Goal: Information Seeking & Learning: Learn about a topic

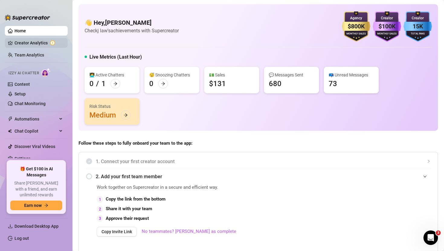
click at [50, 46] on link "Creator Analytics" at bounding box center [39, 43] width 48 height 10
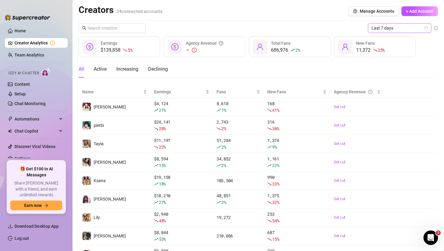
click at [219, 29] on icon "calendar" at bounding box center [427, 28] width 4 height 4
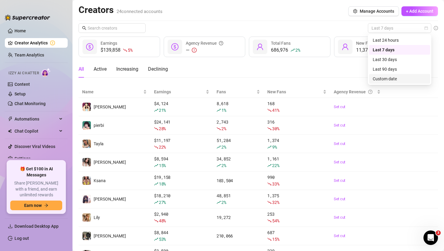
click at [219, 78] on div "Custom date" at bounding box center [400, 79] width 54 height 7
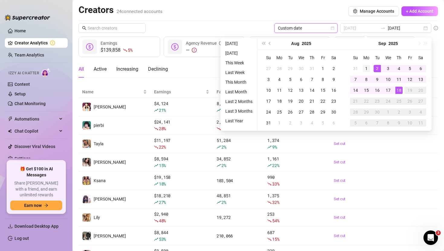
type input "[DATE]"
click at [219, 70] on div "1" at bounding box center [366, 68] width 7 height 7
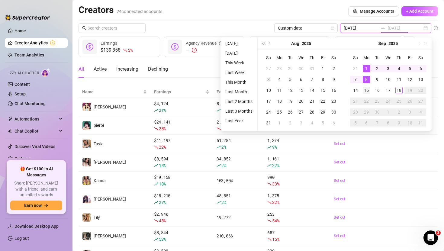
type input "[DATE]"
click at [219, 88] on div "15" at bounding box center [366, 90] width 7 height 7
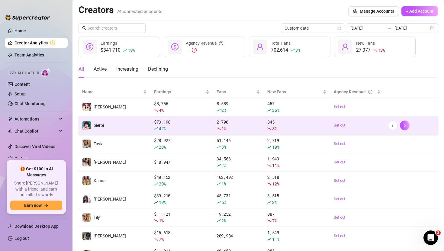
scroll to position [66, 0]
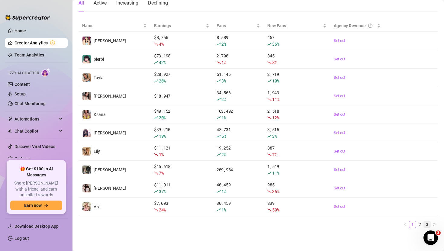
click at [219, 223] on link "3" at bounding box center [427, 224] width 7 height 7
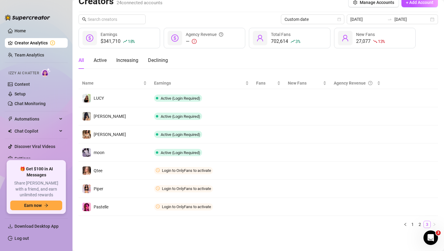
scroll to position [9, 0]
click at [219, 224] on link "3" at bounding box center [427, 224] width 7 height 7
click at [219, 225] on link "2" at bounding box center [420, 224] width 7 height 7
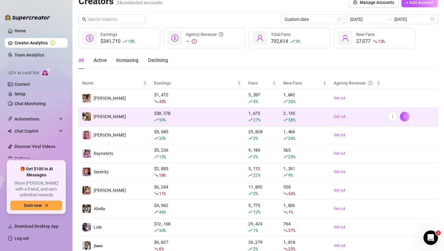
scroll to position [66, 0]
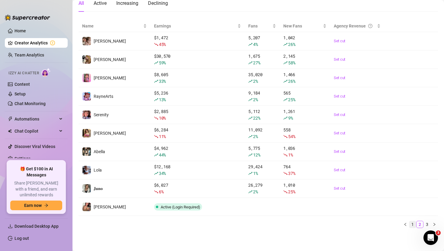
click at [219, 226] on link "1" at bounding box center [413, 224] width 7 height 7
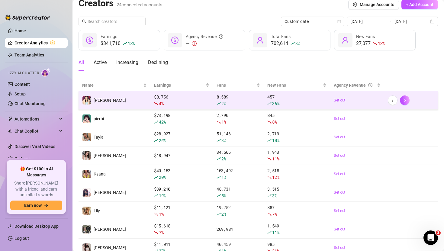
scroll to position [0, 0]
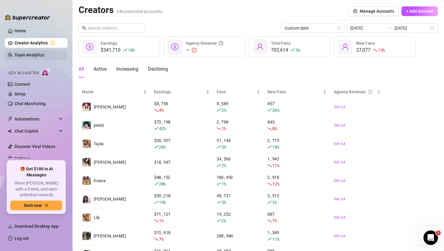
click at [40, 55] on link "Team Analytics" at bounding box center [30, 55] width 30 height 5
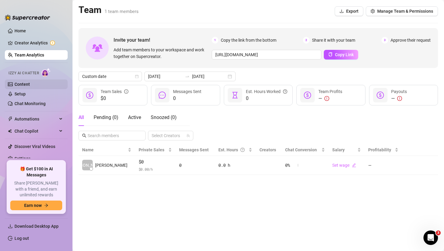
click at [28, 82] on link "Content" at bounding box center [22, 84] width 15 height 5
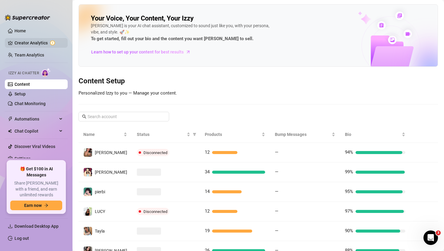
click at [40, 41] on link "Creator Analytics" at bounding box center [39, 43] width 48 height 10
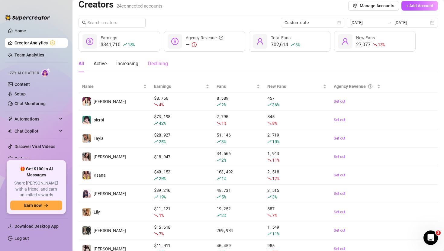
scroll to position [3, 0]
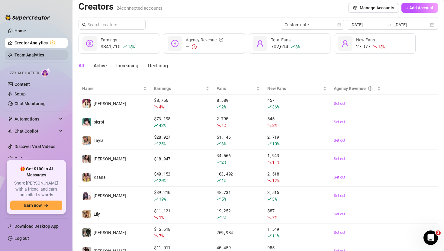
click at [44, 53] on link "Team Analytics" at bounding box center [30, 55] width 30 height 5
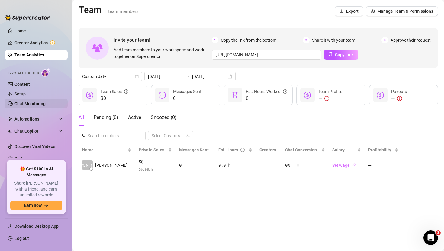
click at [35, 101] on link "Chat Monitoring" at bounding box center [30, 103] width 31 height 5
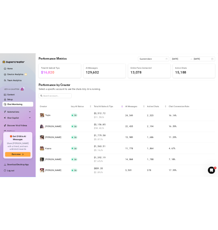
scroll to position [33, 0]
